Goal: Task Accomplishment & Management: Use online tool/utility

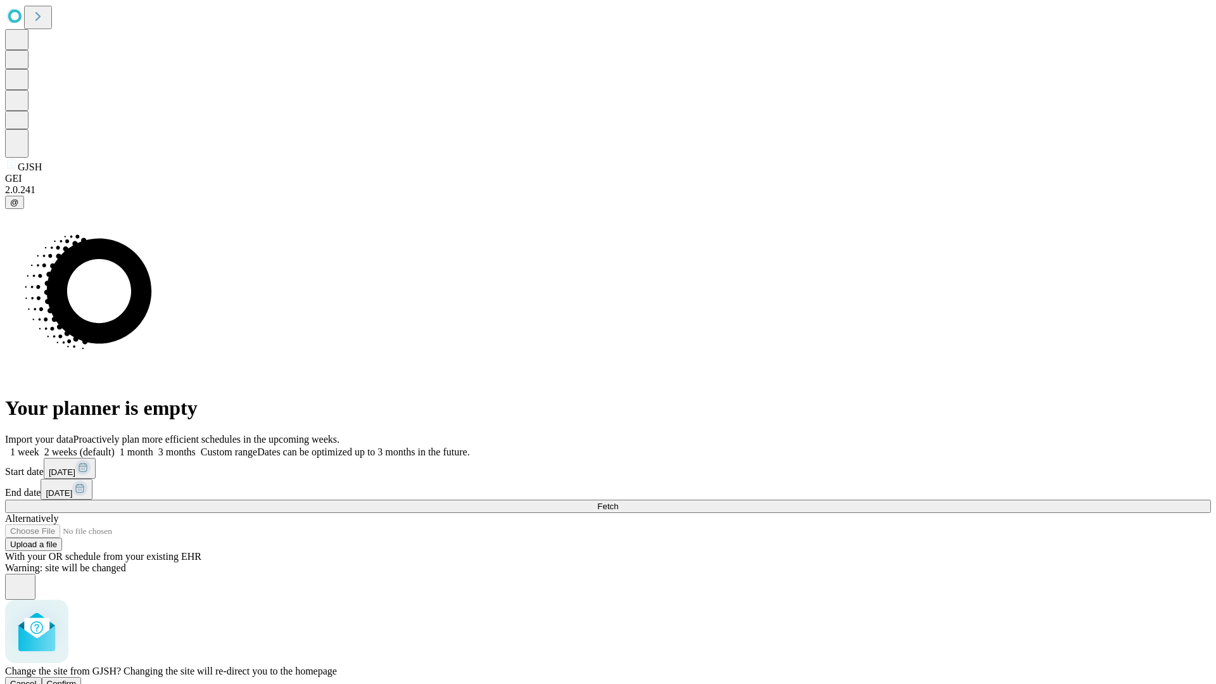
click at [77, 679] on span "Confirm" at bounding box center [62, 683] width 30 height 9
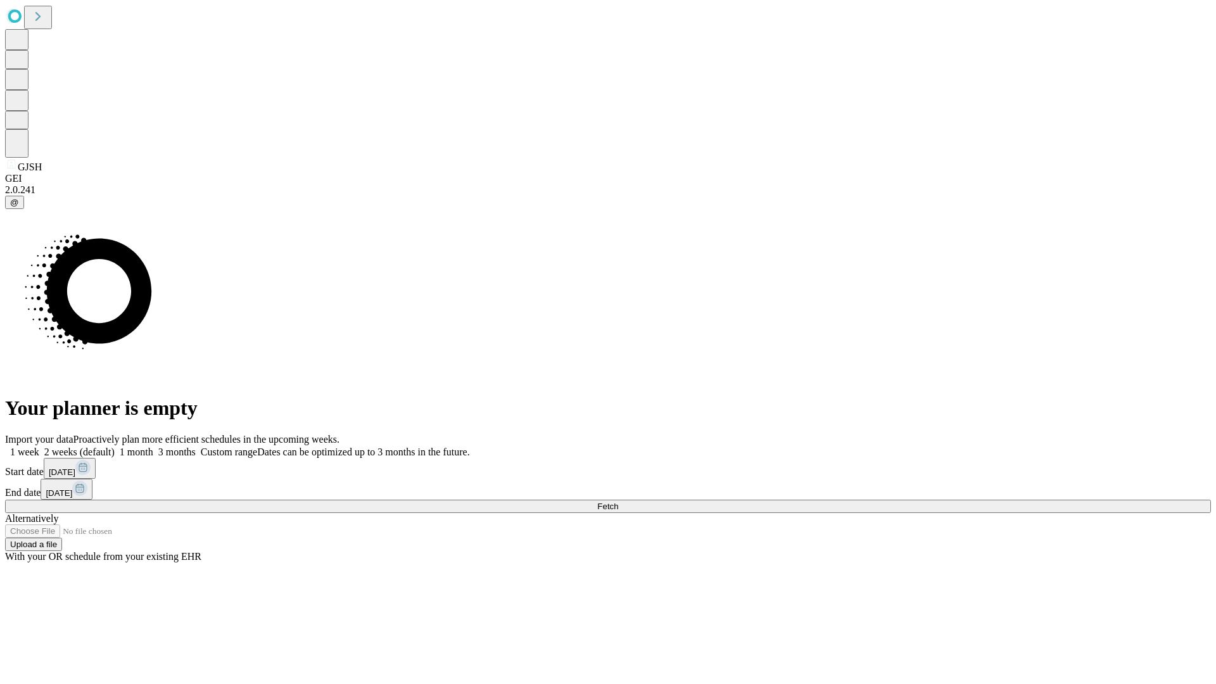
click at [153, 446] on label "1 month" at bounding box center [134, 451] width 39 height 11
click at [618, 502] on span "Fetch" at bounding box center [607, 506] width 21 height 9
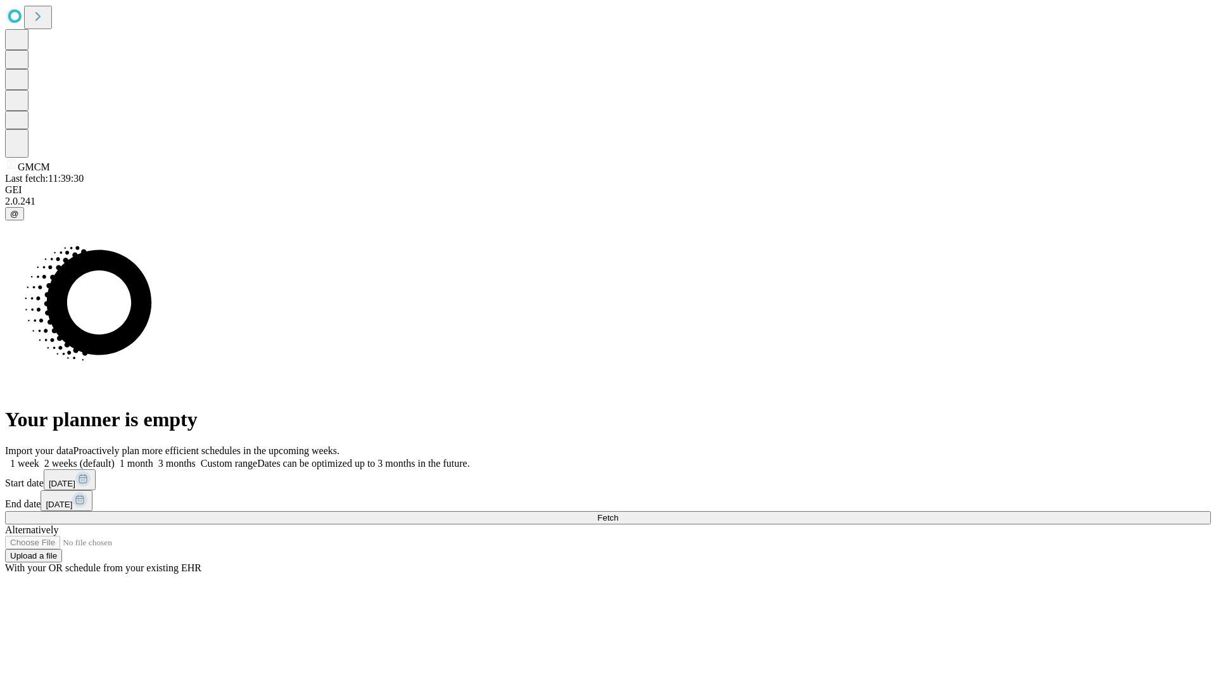
click at [153, 458] on label "1 month" at bounding box center [134, 463] width 39 height 11
click at [618, 513] on span "Fetch" at bounding box center [607, 517] width 21 height 9
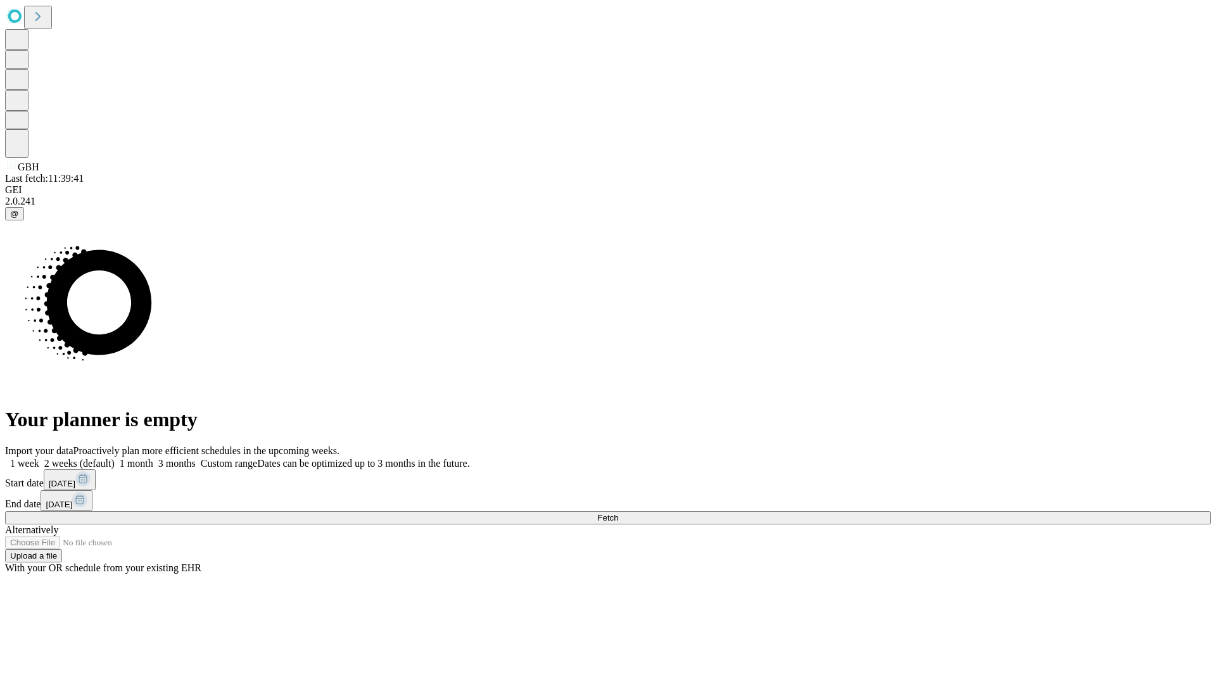
click at [153, 458] on label "1 month" at bounding box center [134, 463] width 39 height 11
click at [618, 513] on span "Fetch" at bounding box center [607, 517] width 21 height 9
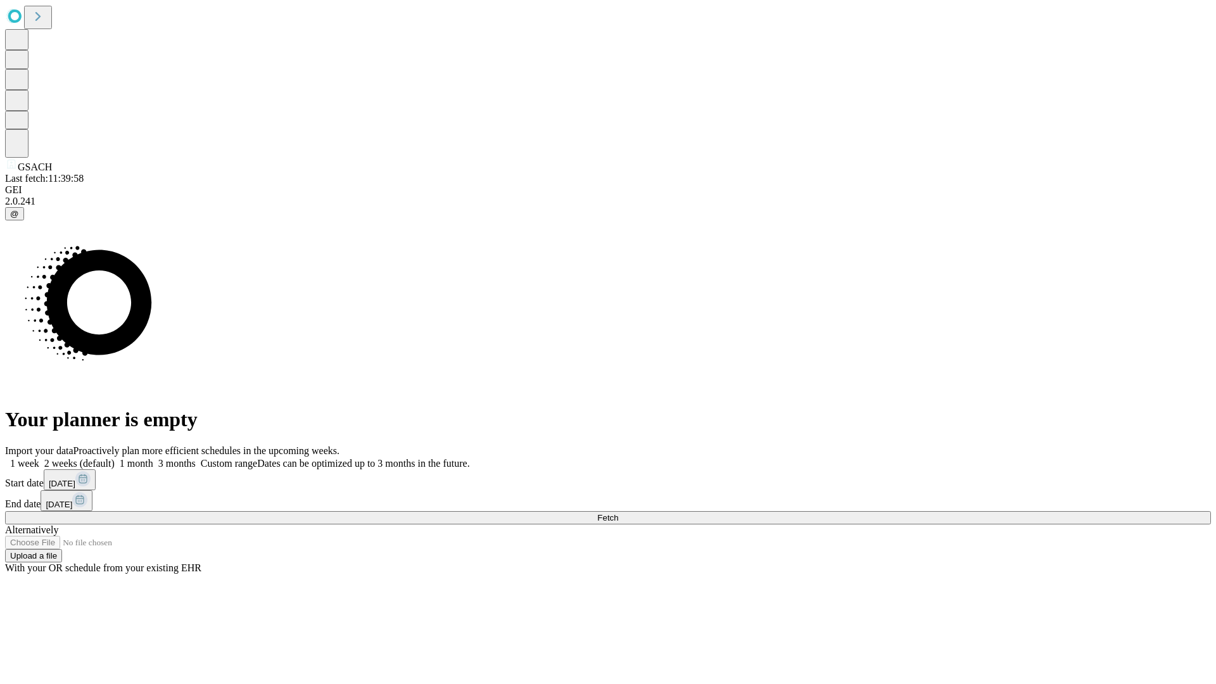
click at [153, 458] on label "1 month" at bounding box center [134, 463] width 39 height 11
click at [618, 513] on span "Fetch" at bounding box center [607, 517] width 21 height 9
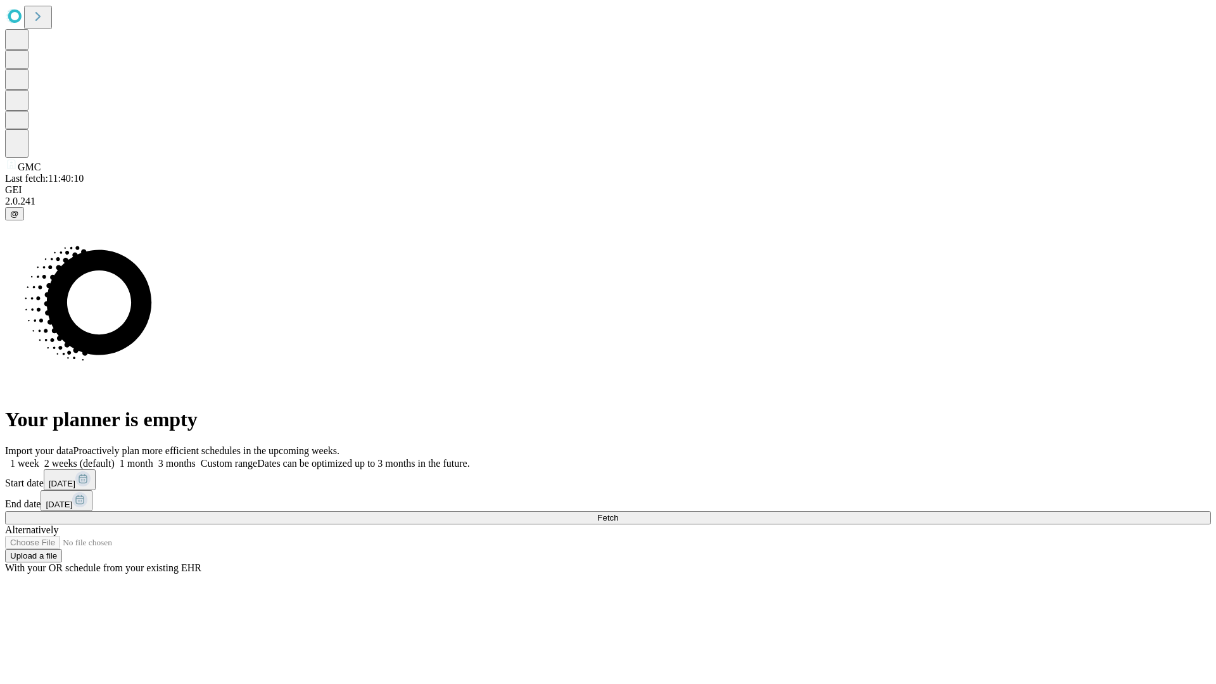
click at [153, 458] on label "1 month" at bounding box center [134, 463] width 39 height 11
click at [618, 513] on span "Fetch" at bounding box center [607, 517] width 21 height 9
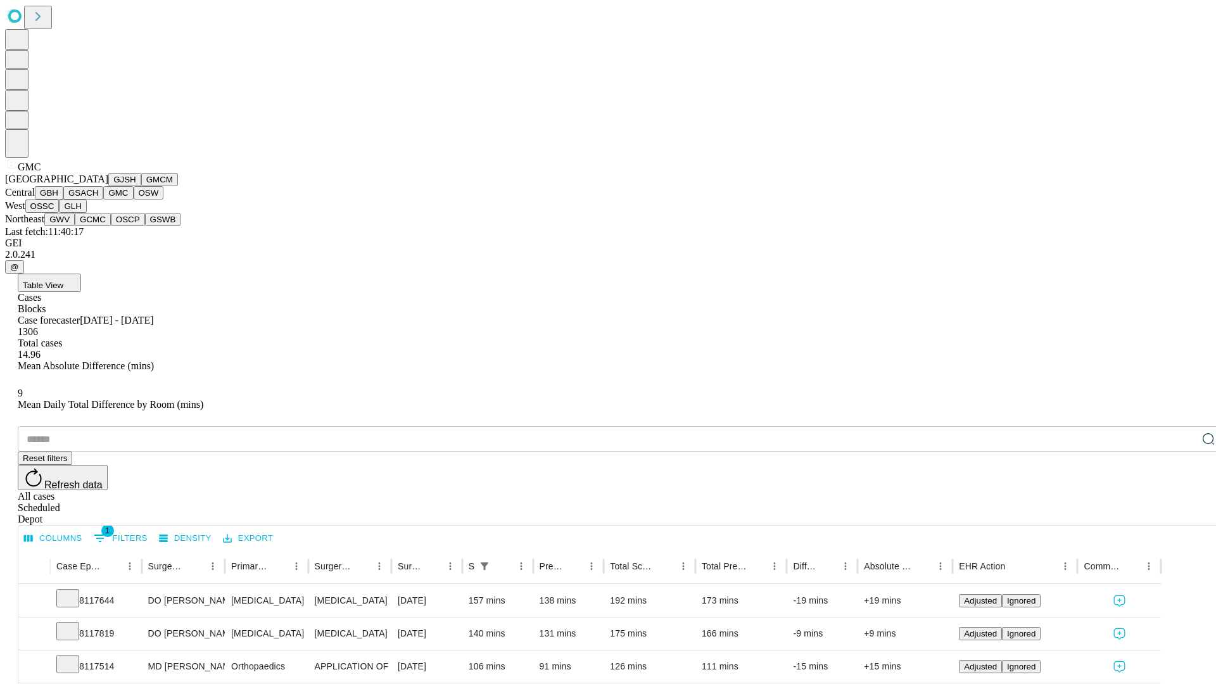
click at [134, 199] on button "OSW" at bounding box center [149, 192] width 30 height 13
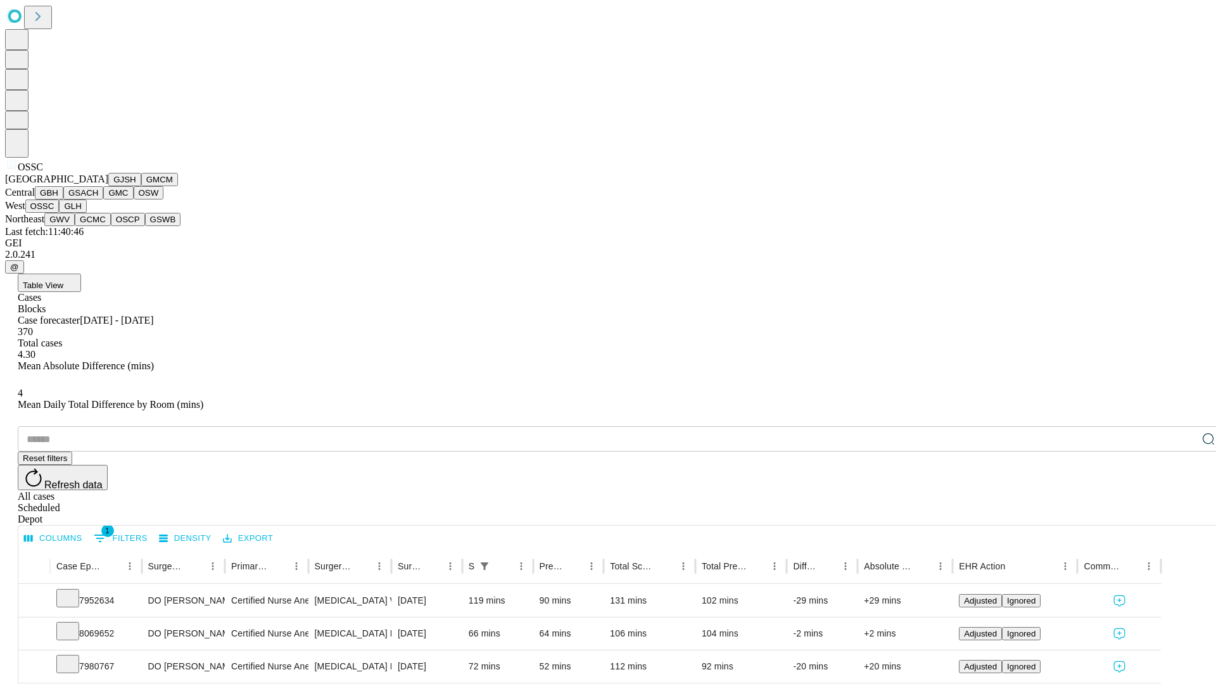
click at [86, 213] on button "GLH" at bounding box center [72, 205] width 27 height 13
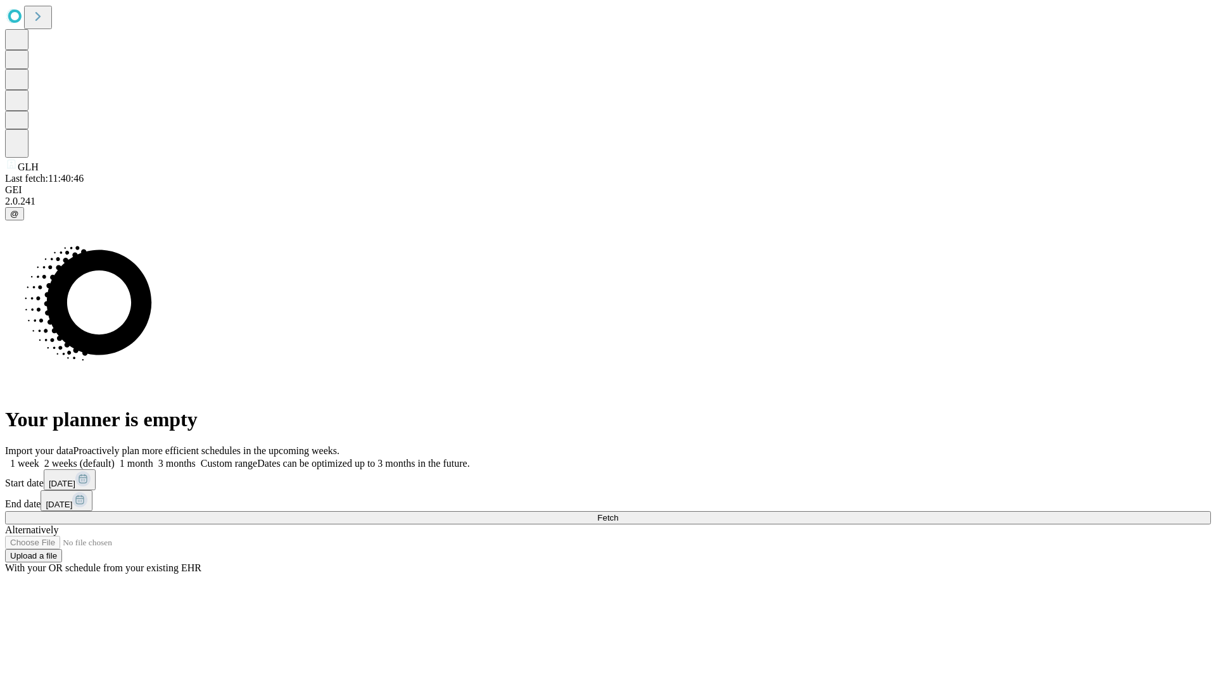
click at [618, 513] on span "Fetch" at bounding box center [607, 517] width 21 height 9
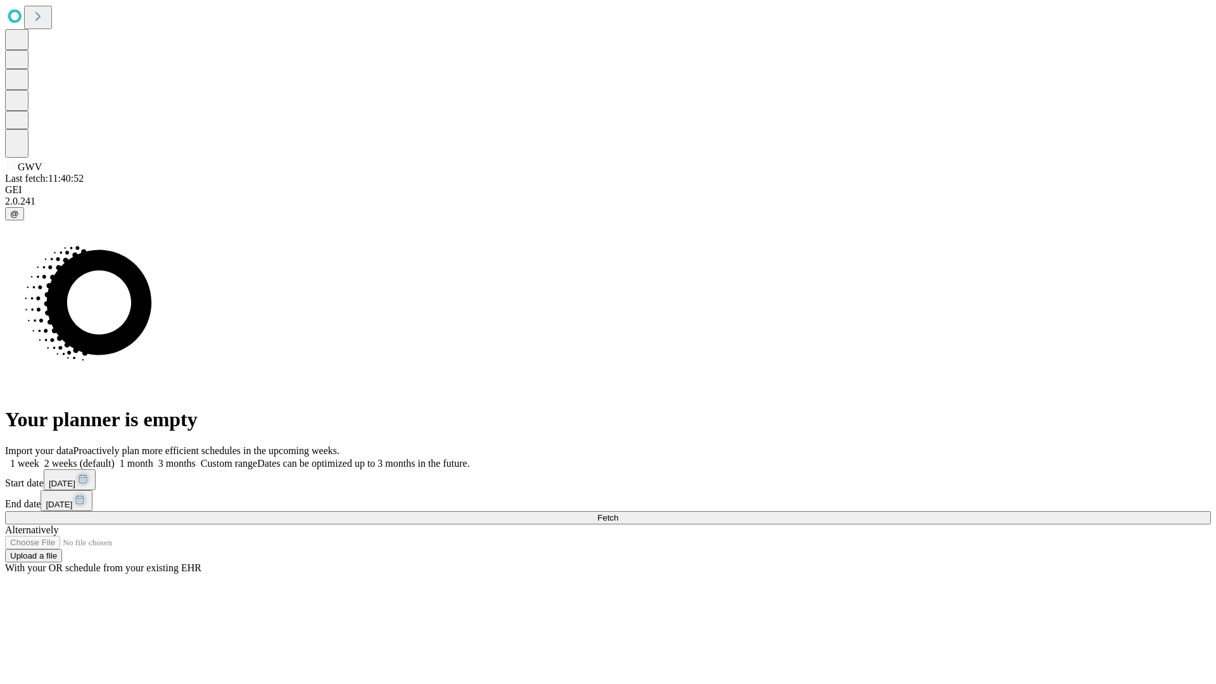
click at [153, 458] on label "1 month" at bounding box center [134, 463] width 39 height 11
click at [618, 513] on span "Fetch" at bounding box center [607, 517] width 21 height 9
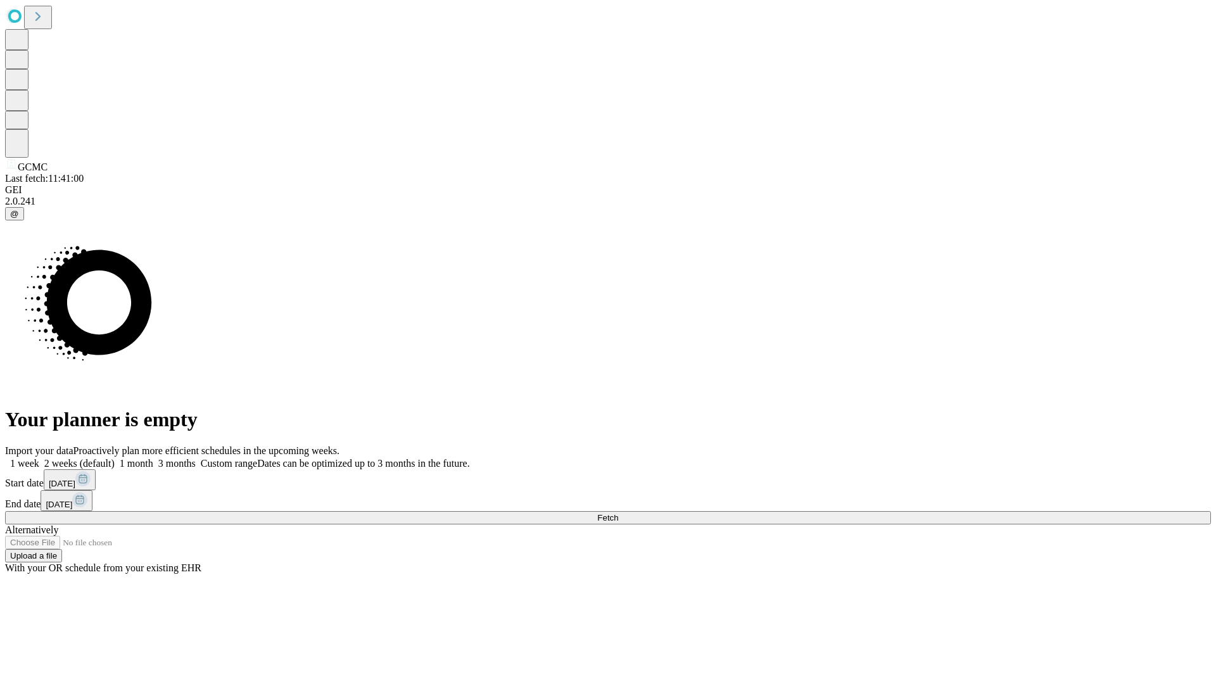
click at [618, 513] on span "Fetch" at bounding box center [607, 517] width 21 height 9
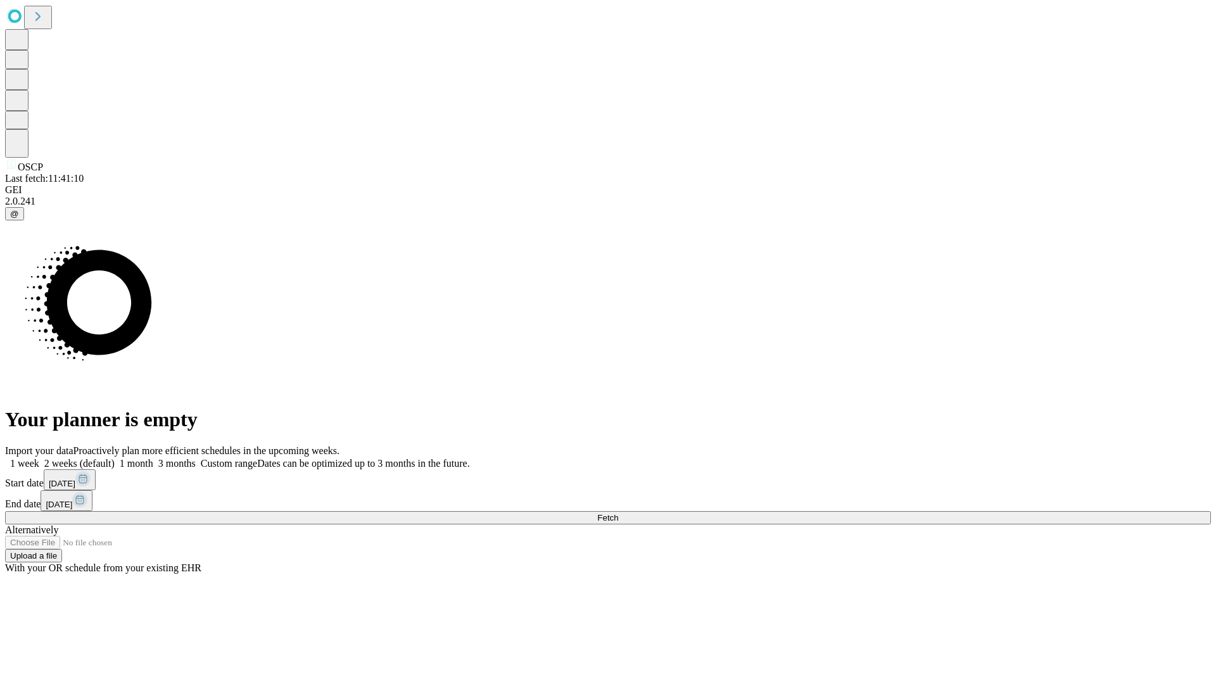
click at [153, 458] on label "1 month" at bounding box center [134, 463] width 39 height 11
click at [618, 513] on span "Fetch" at bounding box center [607, 517] width 21 height 9
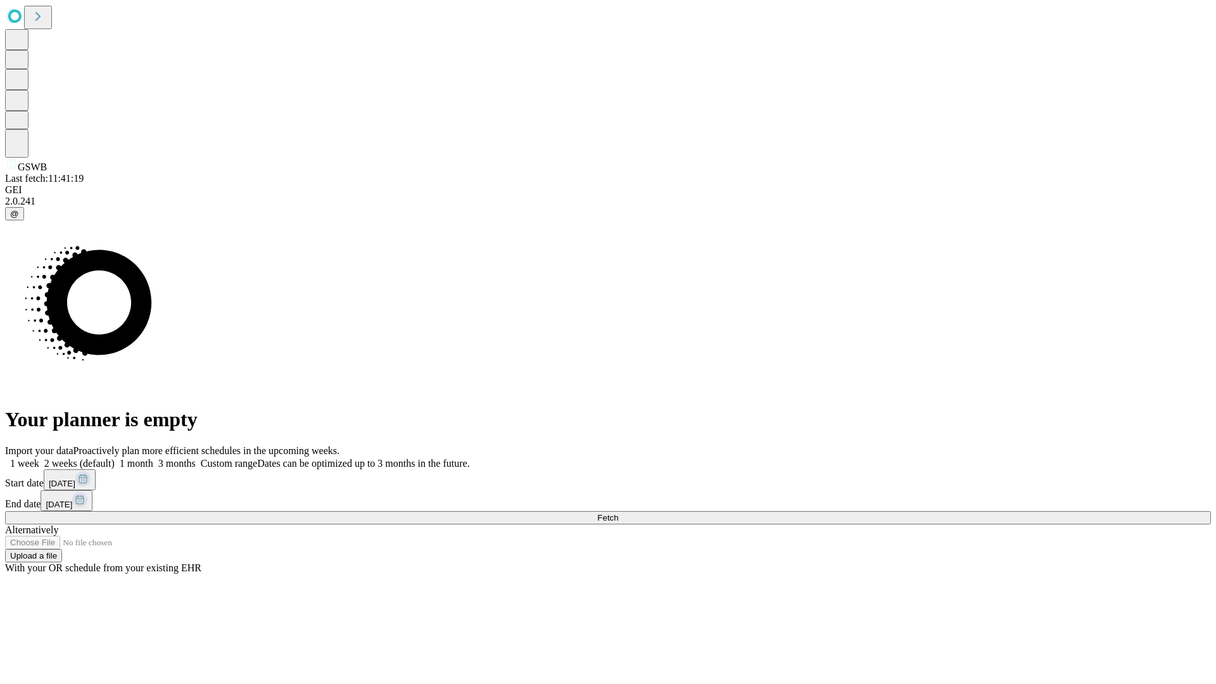
click at [153, 458] on label "1 month" at bounding box center [134, 463] width 39 height 11
click at [618, 513] on span "Fetch" at bounding box center [607, 517] width 21 height 9
